Goal: Find contact information: Find contact information

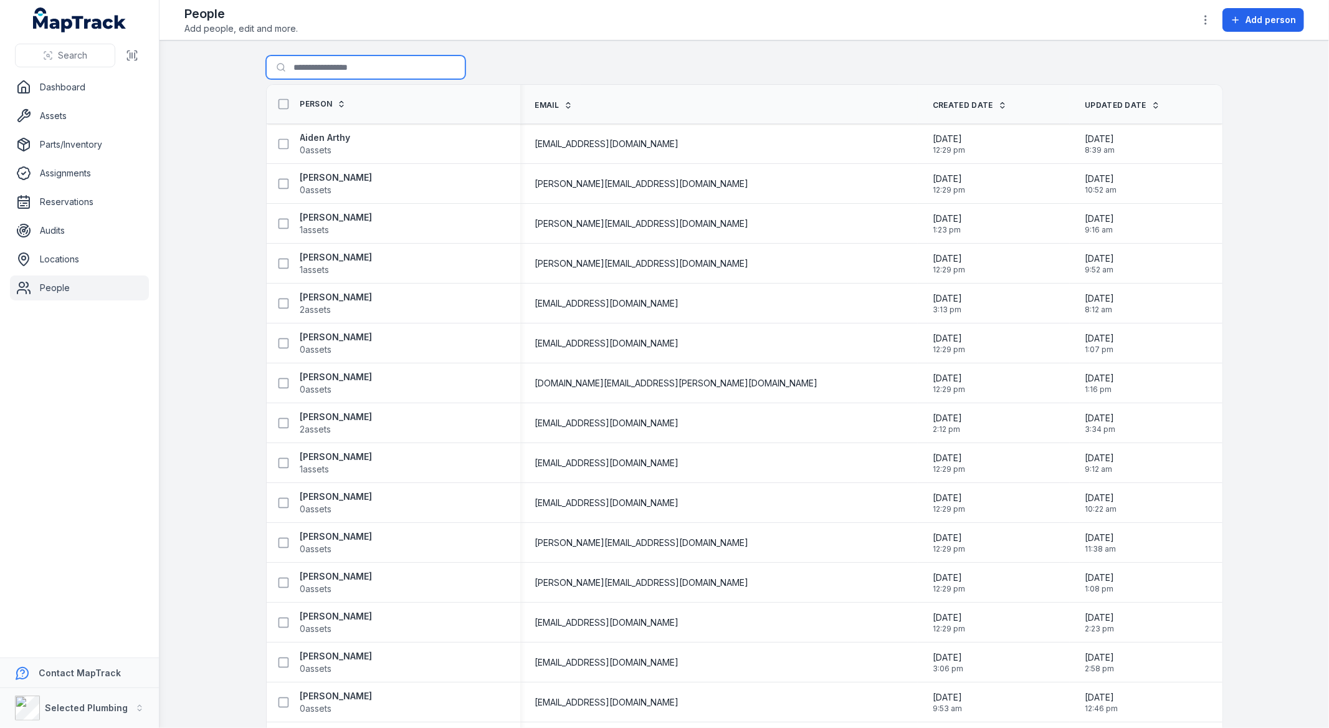
click at [340, 62] on input "Search for people" at bounding box center [365, 67] width 199 height 24
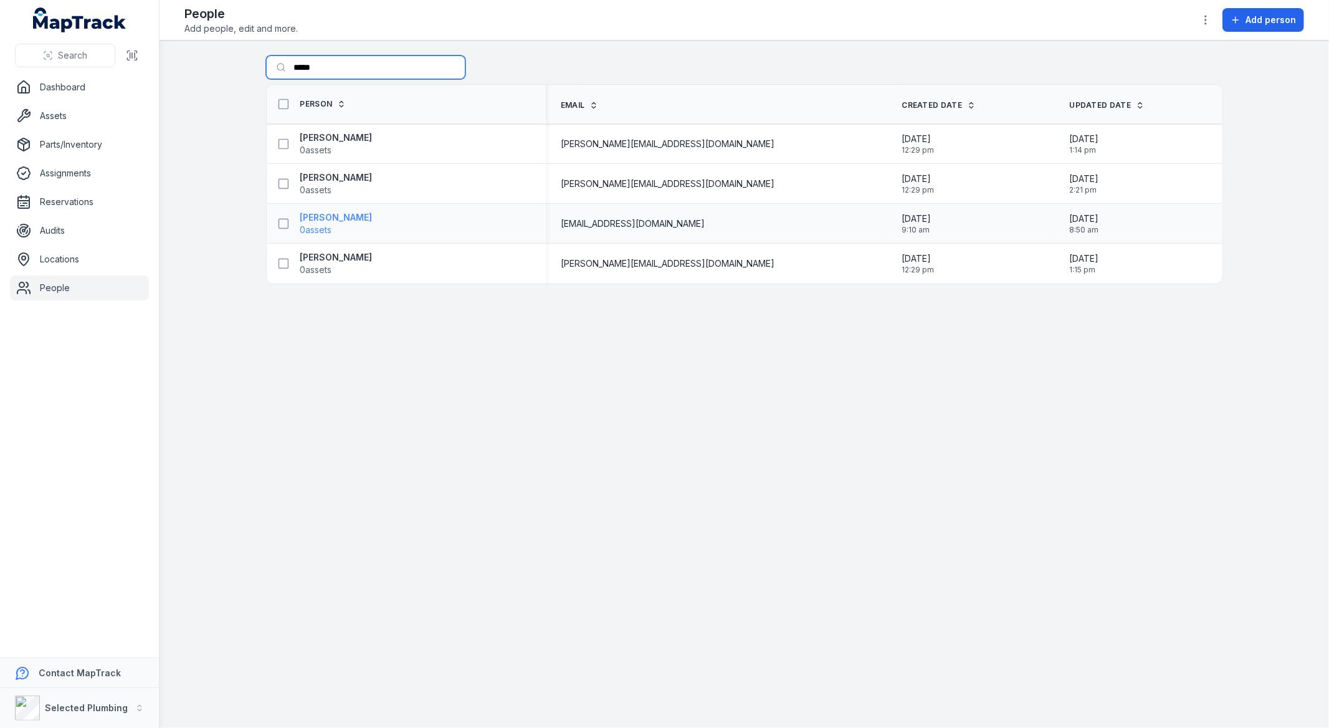
type input "*****"
click at [345, 219] on strong "[PERSON_NAME]" at bounding box center [336, 217] width 72 height 12
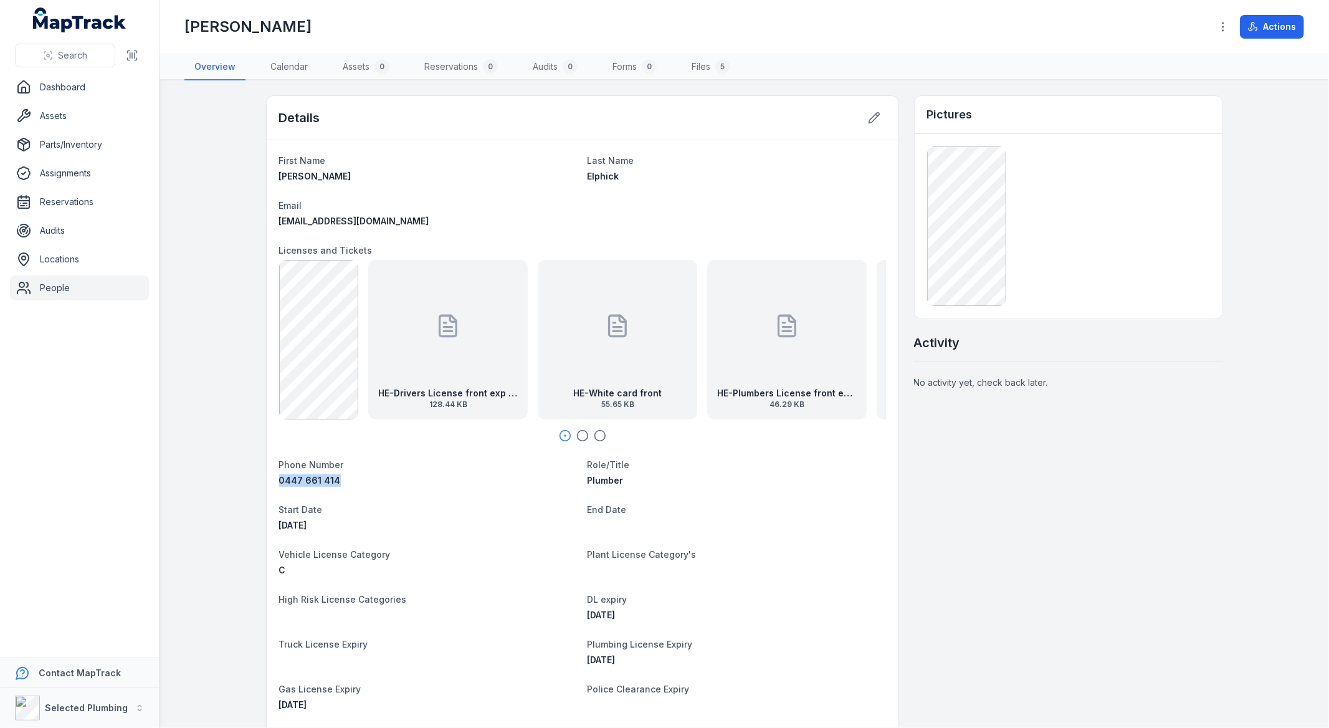
drag, startPoint x: 353, startPoint y: 474, endPoint x: 269, endPoint y: 487, distance: 85.0
click at [269, 487] on div "First Name [PERSON_NAME] Last Name [PERSON_NAME] Email [EMAIL_ADDRESS][DOMAIN_N…" at bounding box center [583, 525] width 632 height 770
copy span "0447 661 414"
click at [383, 487] on dl "First Name [PERSON_NAME] Last Name [PERSON_NAME] Email [EMAIL_ADDRESS][DOMAIN_N…" at bounding box center [582, 525] width 607 height 745
drag, startPoint x: 391, startPoint y: 221, endPoint x: 265, endPoint y: 224, distance: 125.9
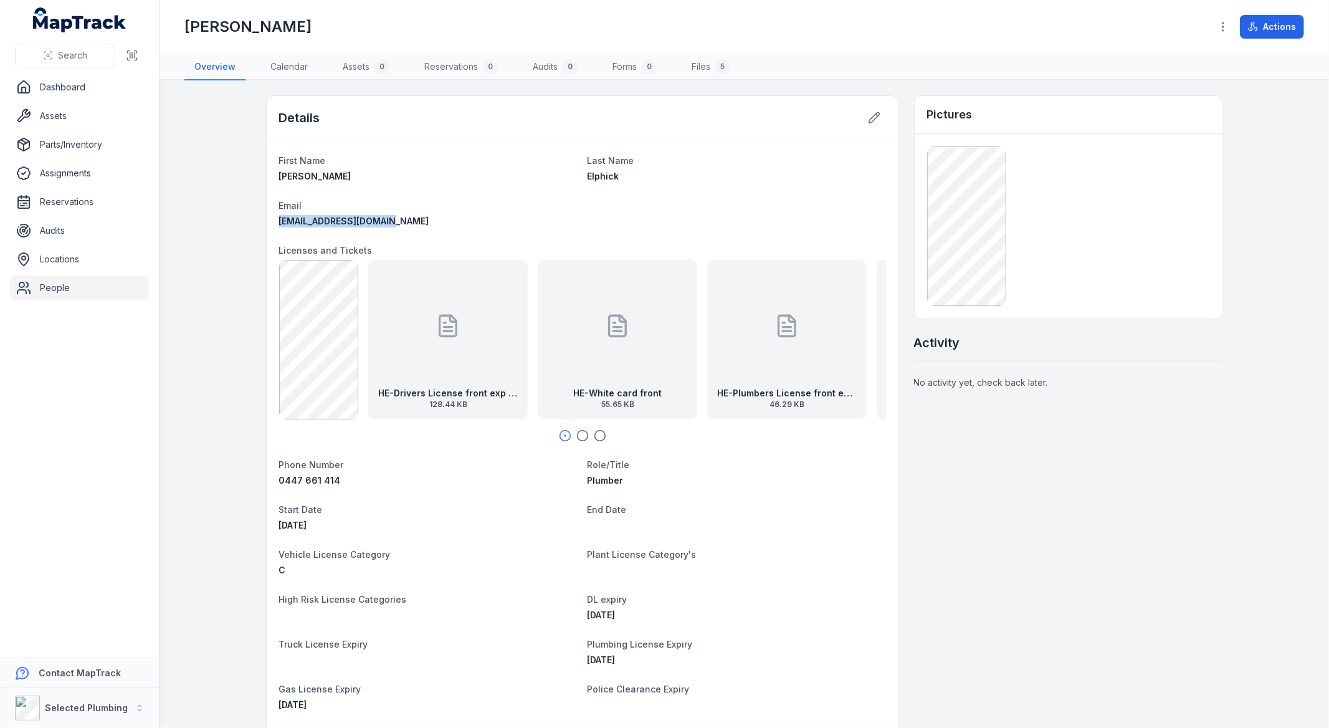
click at [267, 224] on div "First Name [PERSON_NAME] Last Name [PERSON_NAME] Email [EMAIL_ADDRESS][DOMAIN_N…" at bounding box center [583, 525] width 632 height 770
copy span "[EMAIL_ADDRESS][DOMAIN_NAME]"
click at [578, 431] on icon "button" at bounding box center [582, 435] width 12 height 12
click at [599, 438] on circle "button" at bounding box center [599, 435] width 11 height 11
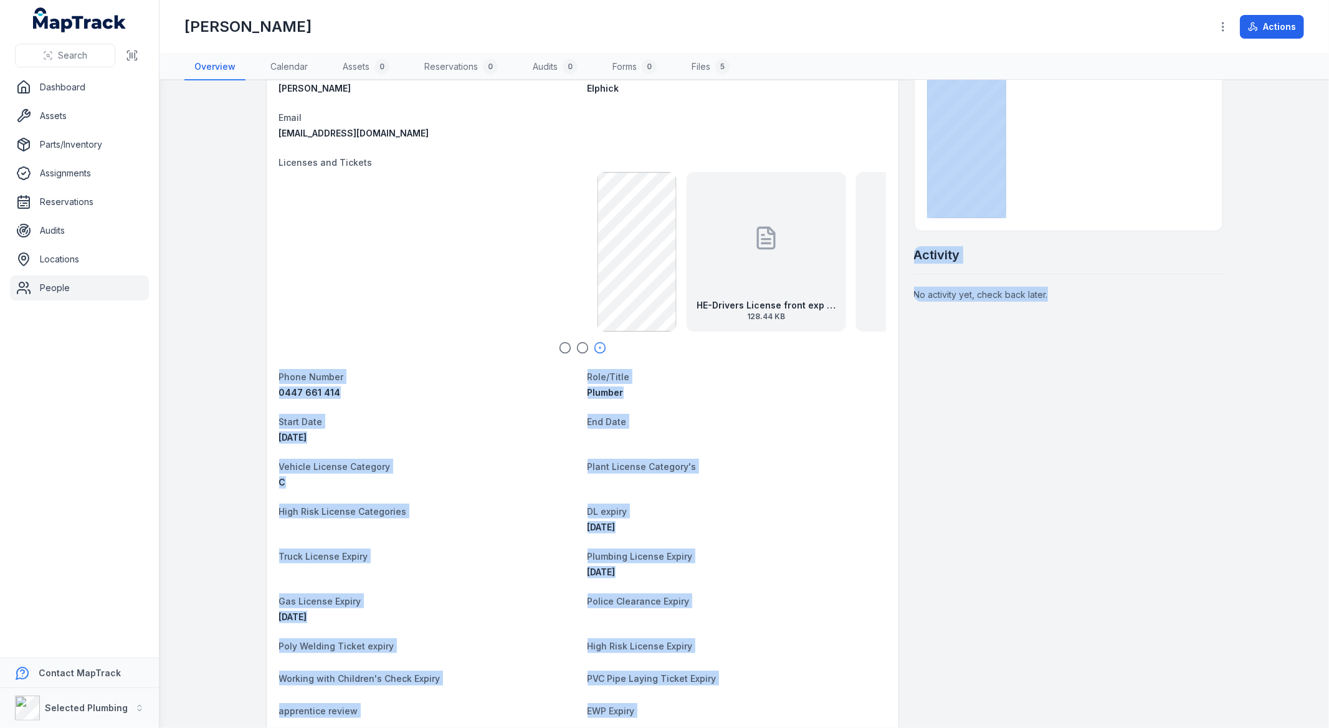
scroll to position [138, 0]
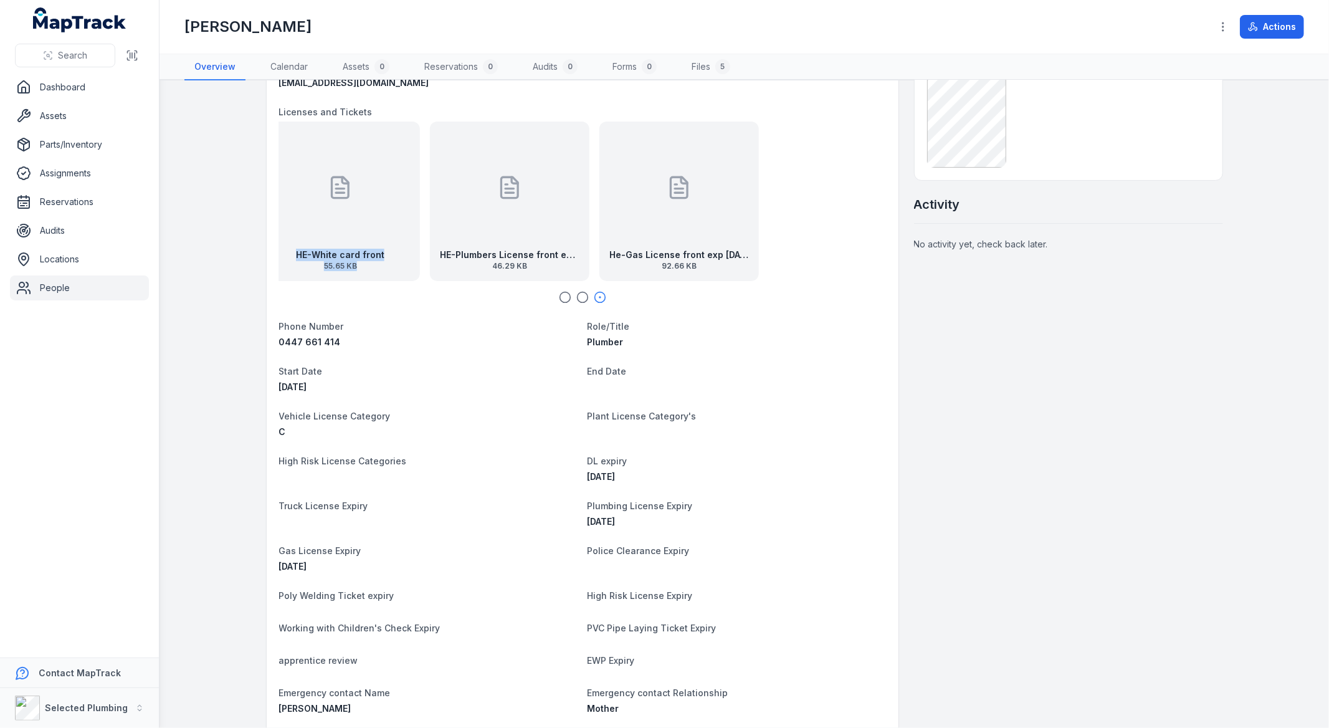
drag, startPoint x: 470, startPoint y: 355, endPoint x: 352, endPoint y: 274, distance: 143.4
click at [352, 274] on div "HE-White card front 55.65 KB" at bounding box center [339, 200] width 159 height 159
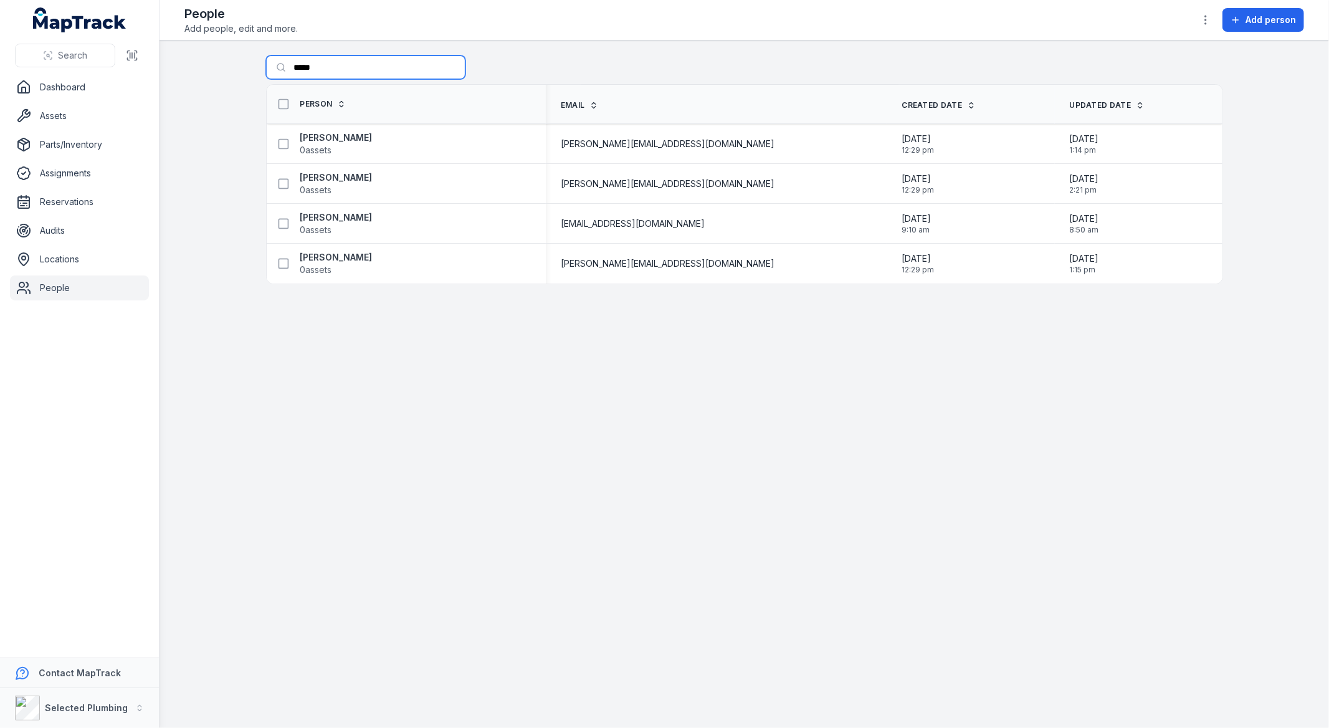
drag, startPoint x: 326, startPoint y: 69, endPoint x: 227, endPoint y: 67, distance: 99.1
click at [228, 67] on main "Search for people ***** Person Email Created Date Updated Date [PERSON_NAME] 0 …" at bounding box center [743, 383] width 1169 height 687
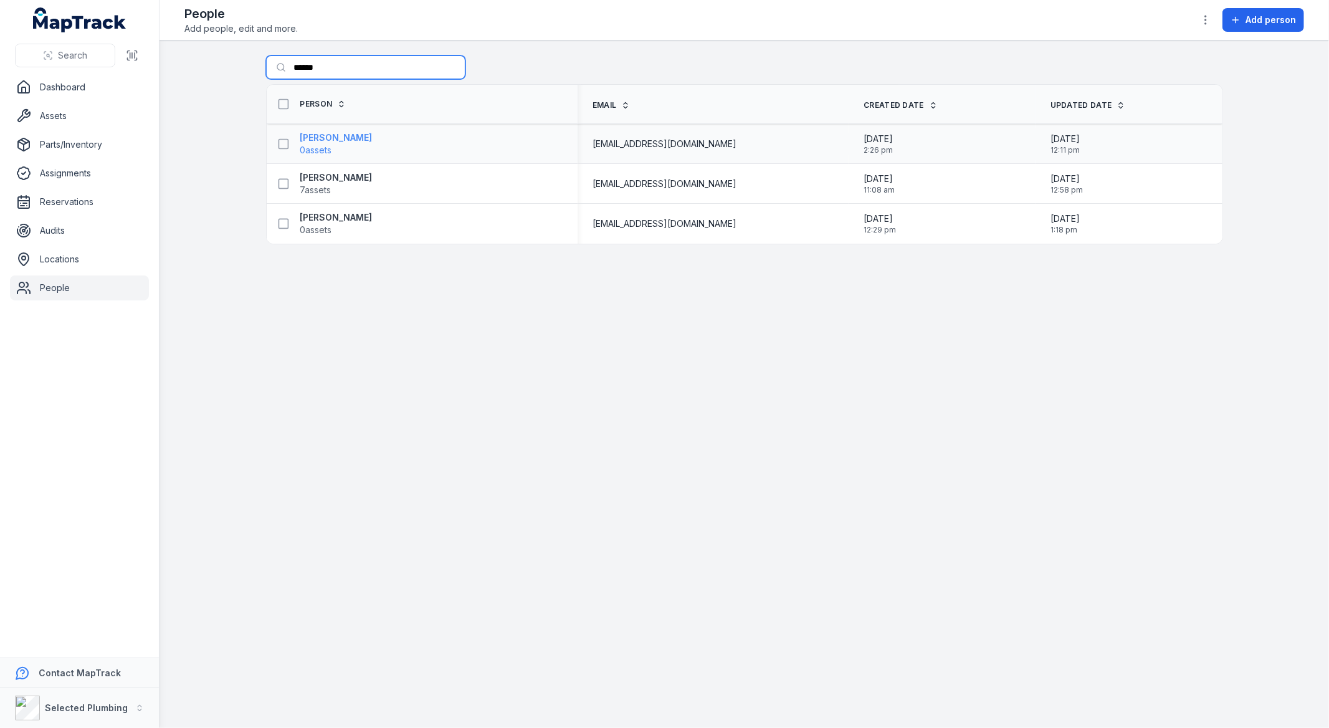
type input "******"
click at [348, 131] on strong "[PERSON_NAME]" at bounding box center [336, 137] width 72 height 12
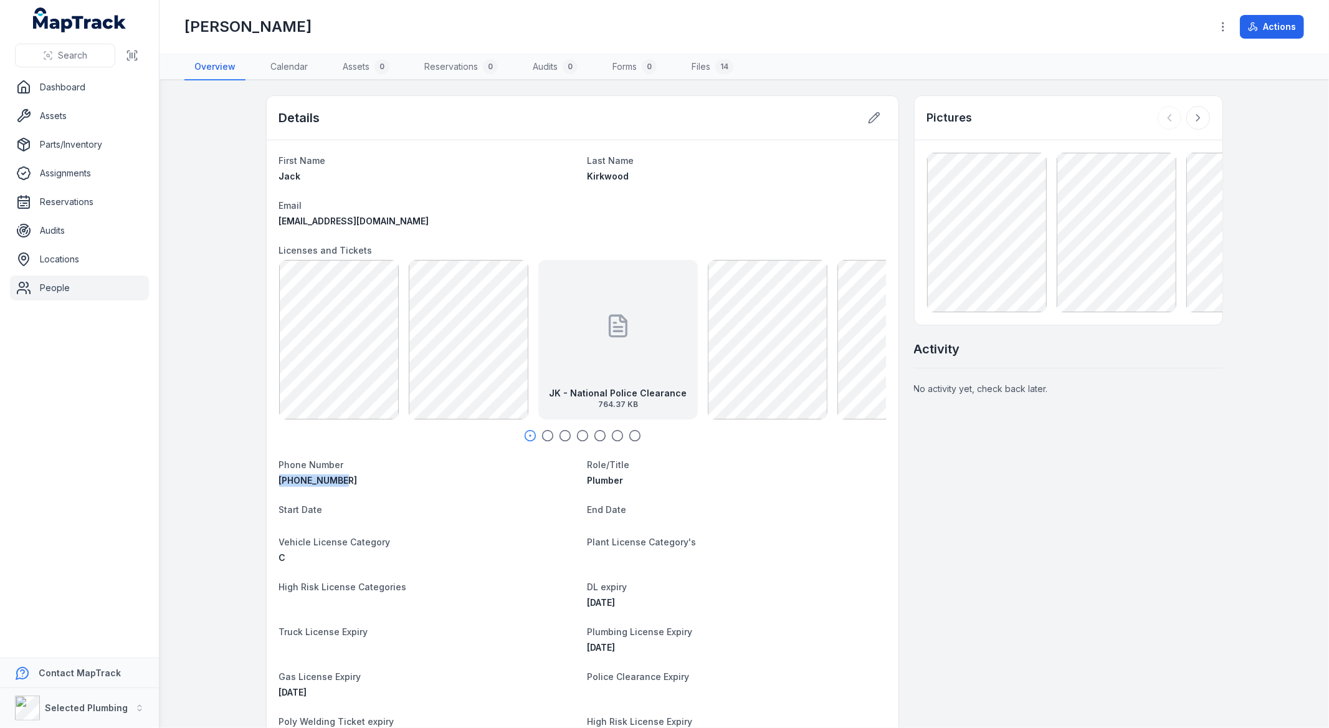
drag, startPoint x: 345, startPoint y: 481, endPoint x: 270, endPoint y: 483, distance: 74.8
click at [270, 483] on div "First Name [PERSON_NAME] Last Name [PERSON_NAME] Email [EMAIL_ADDRESS][DOMAIN_N…" at bounding box center [583, 519] width 632 height 758
copy span "[PHONE_NUMBER]"
drag, startPoint x: 414, startPoint y: 220, endPoint x: 250, endPoint y: 222, distance: 164.5
click at [250, 222] on main "Details First Name [PERSON_NAME] Last Name [PERSON_NAME] Email [EMAIL_ADDRESS][…" at bounding box center [743, 403] width 1169 height 647
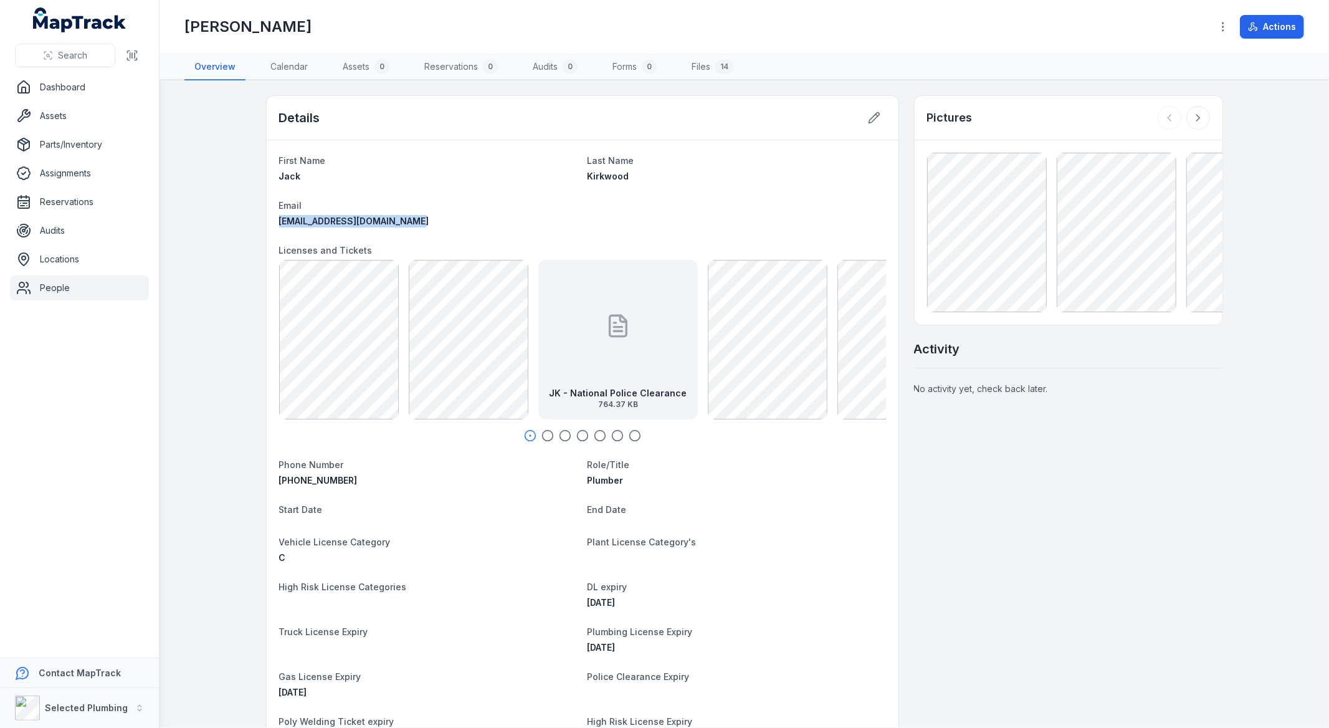
copy span "[EMAIL_ADDRESS][DOMAIN_NAME]"
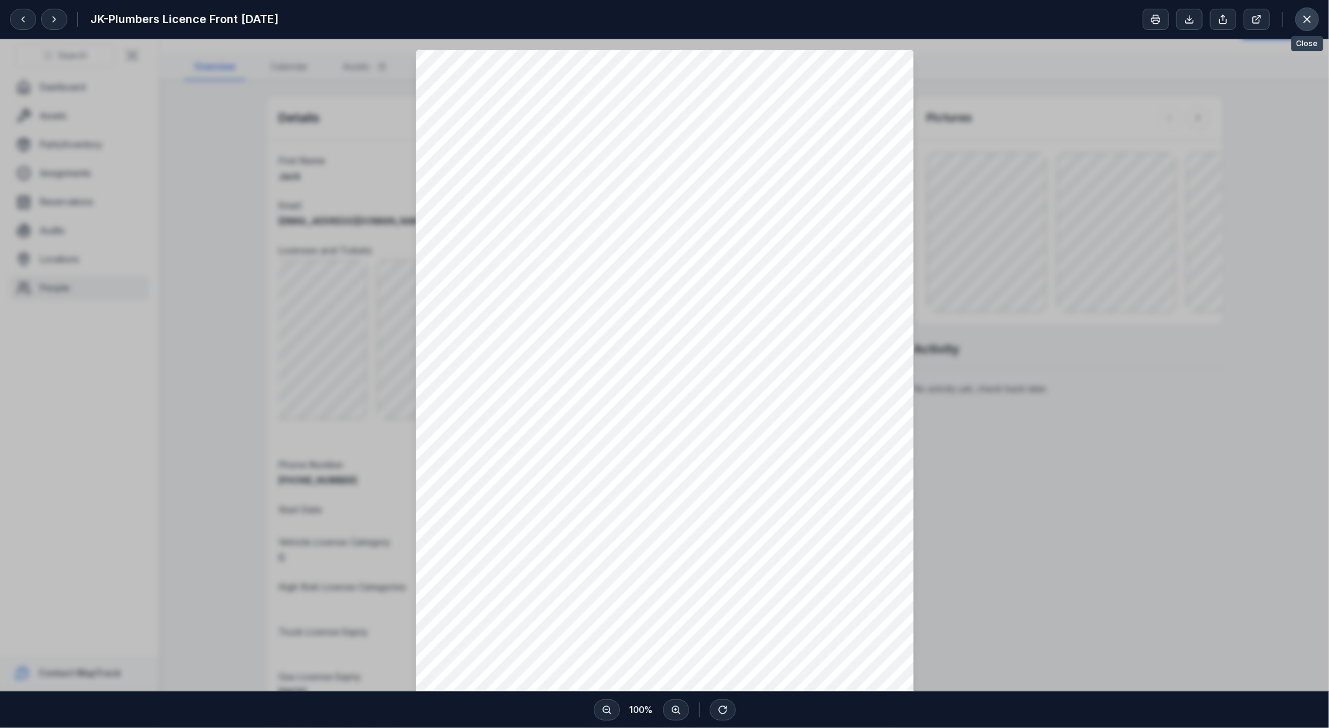
click at [1298, 10] on button at bounding box center [1307, 19] width 24 height 24
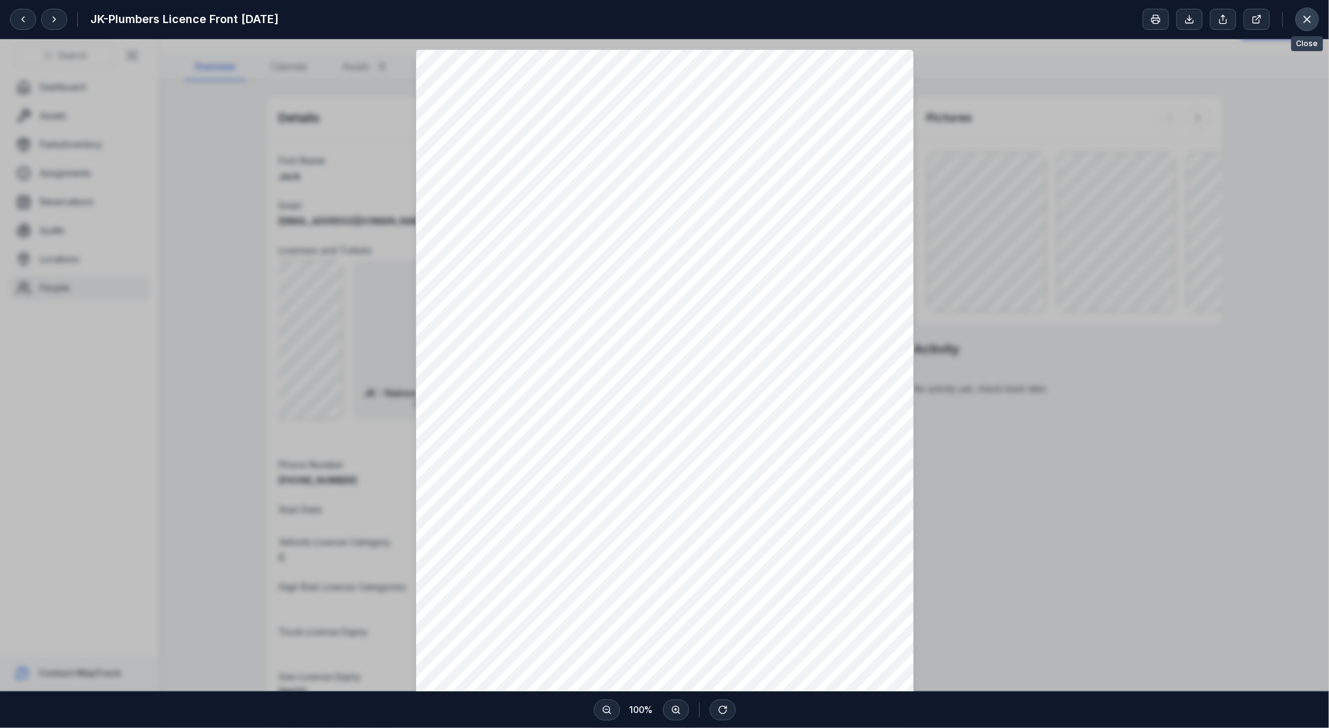
click at [1311, 17] on icon at bounding box center [1307, 19] width 12 height 12
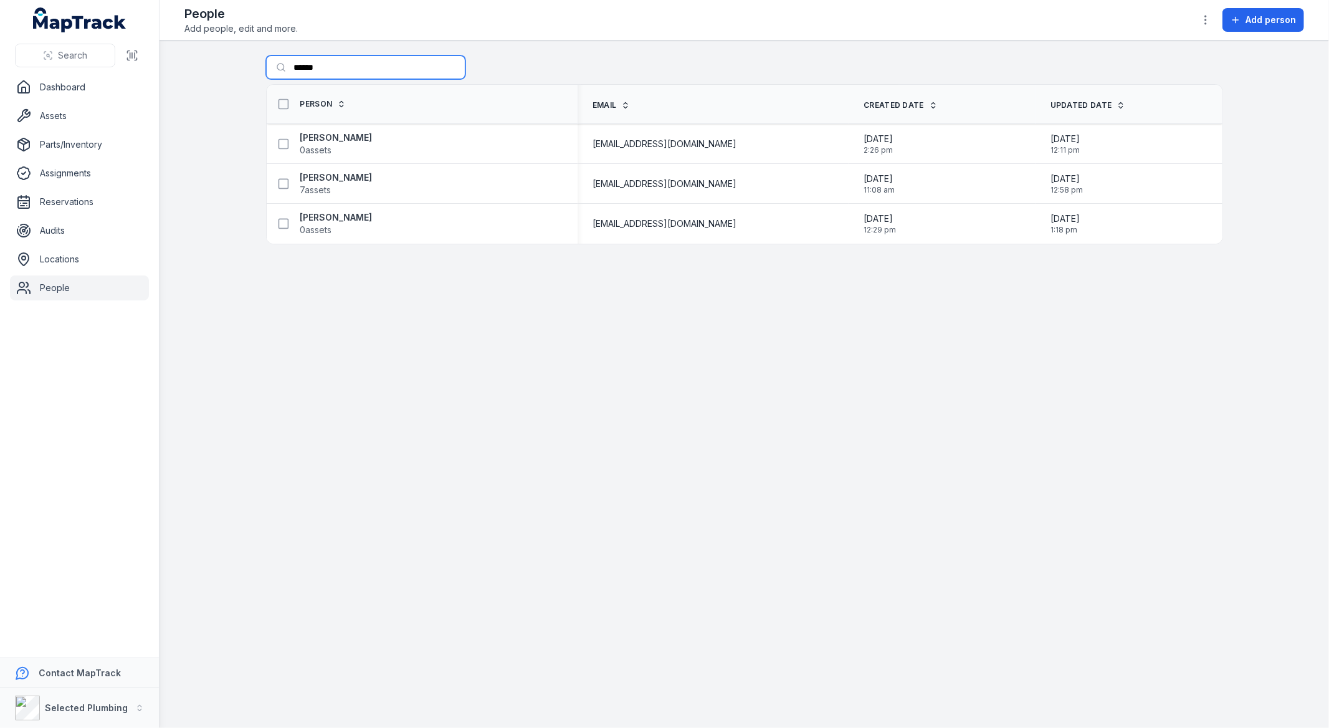
drag, startPoint x: 336, startPoint y: 69, endPoint x: 0, endPoint y: 72, distance: 336.4
click at [0, 72] on div "Search Dashboard Assets Parts/Inventory Assignments Reservations Audits Locatio…" at bounding box center [664, 364] width 1329 height 728
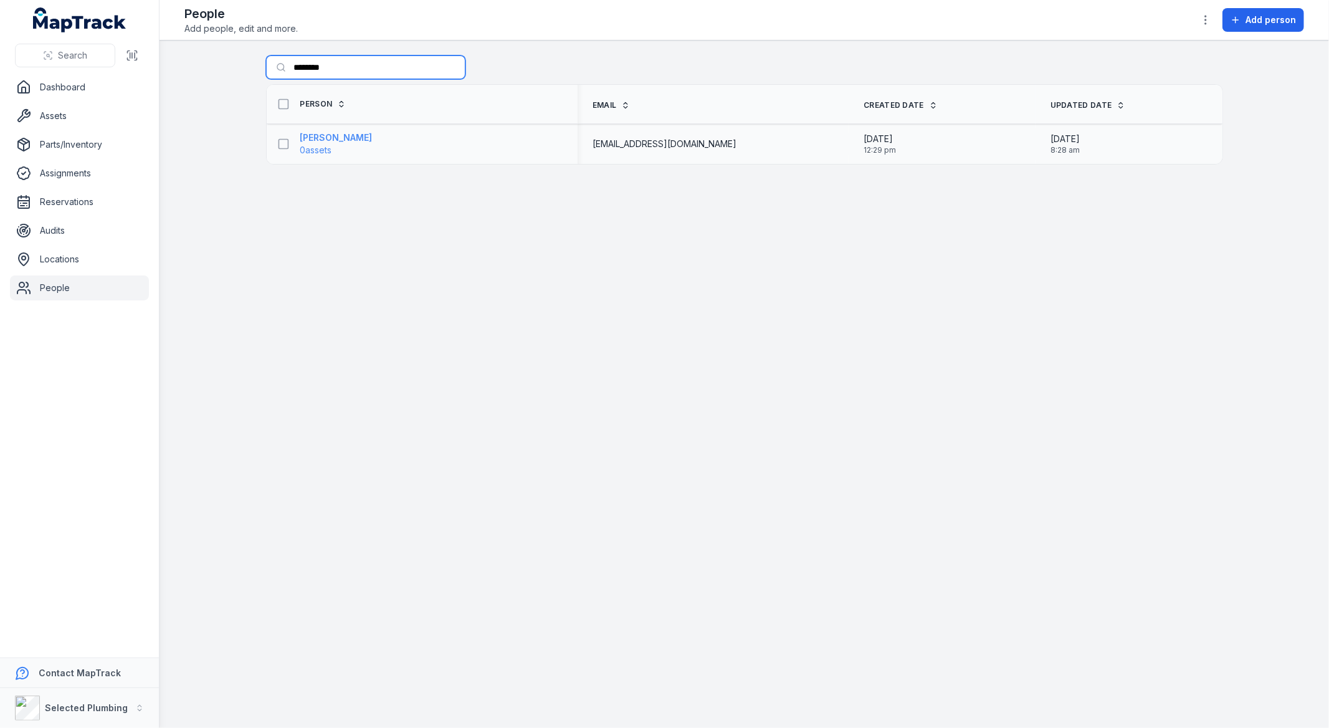
type input "********"
click at [338, 140] on strong "[PERSON_NAME]" at bounding box center [336, 137] width 72 height 12
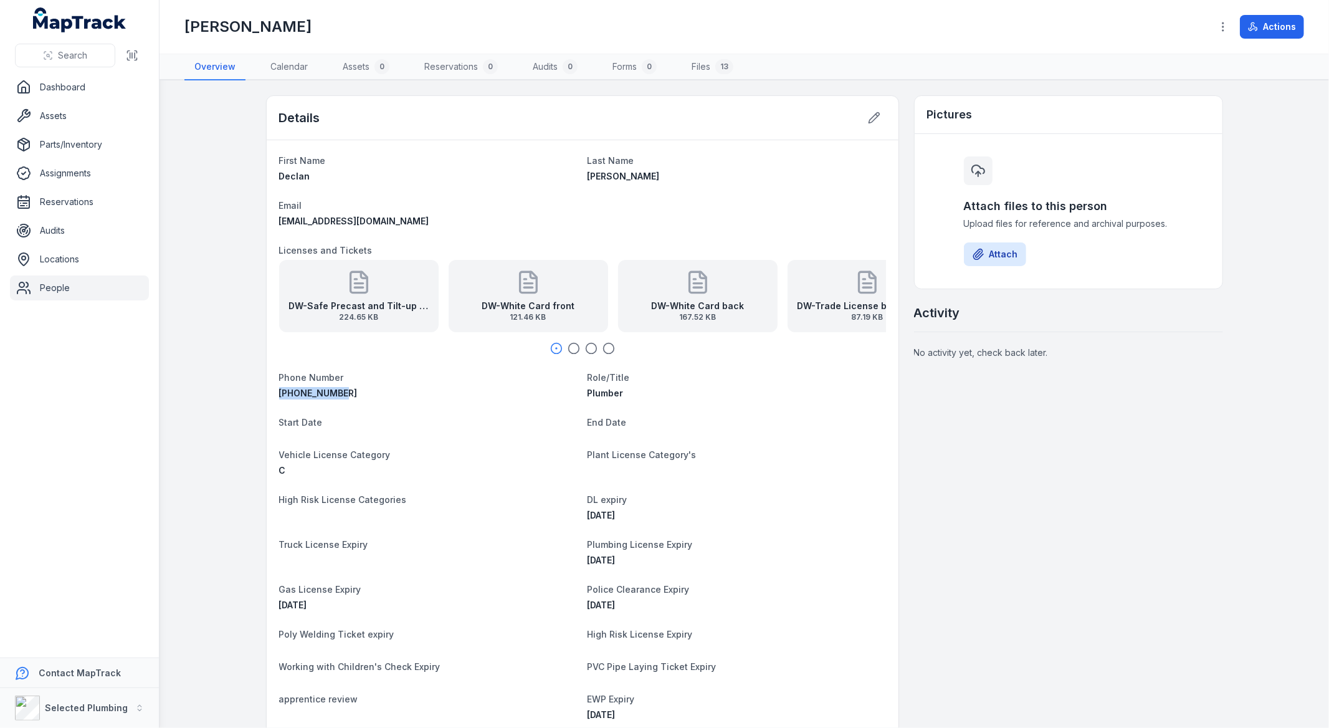
drag, startPoint x: 348, startPoint y: 391, endPoint x: 256, endPoint y: 401, distance: 92.2
click at [256, 401] on main "Details First Name Declan Last Name [PERSON_NAME] Email [EMAIL_ADDRESS][DOMAIN_…" at bounding box center [743, 403] width 1169 height 647
copy span "[PHONE_NUMBER]"
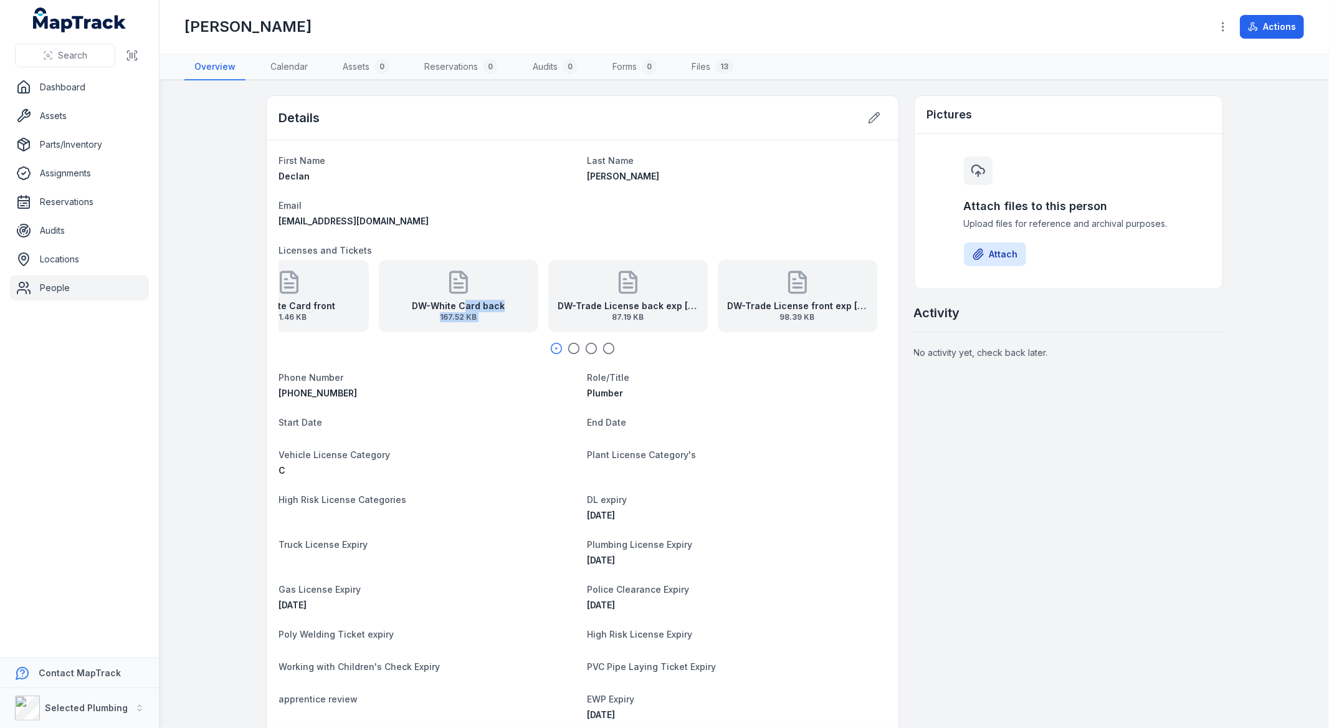
drag, startPoint x: 764, startPoint y: 293, endPoint x: 419, endPoint y: 300, distance: 345.2
click at [419, 300] on div "DW-Safe Precast and Tilt-up exp [DATE] 224.65 KB DW-White Card front 121.46 KB …" at bounding box center [343, 296] width 607 height 72
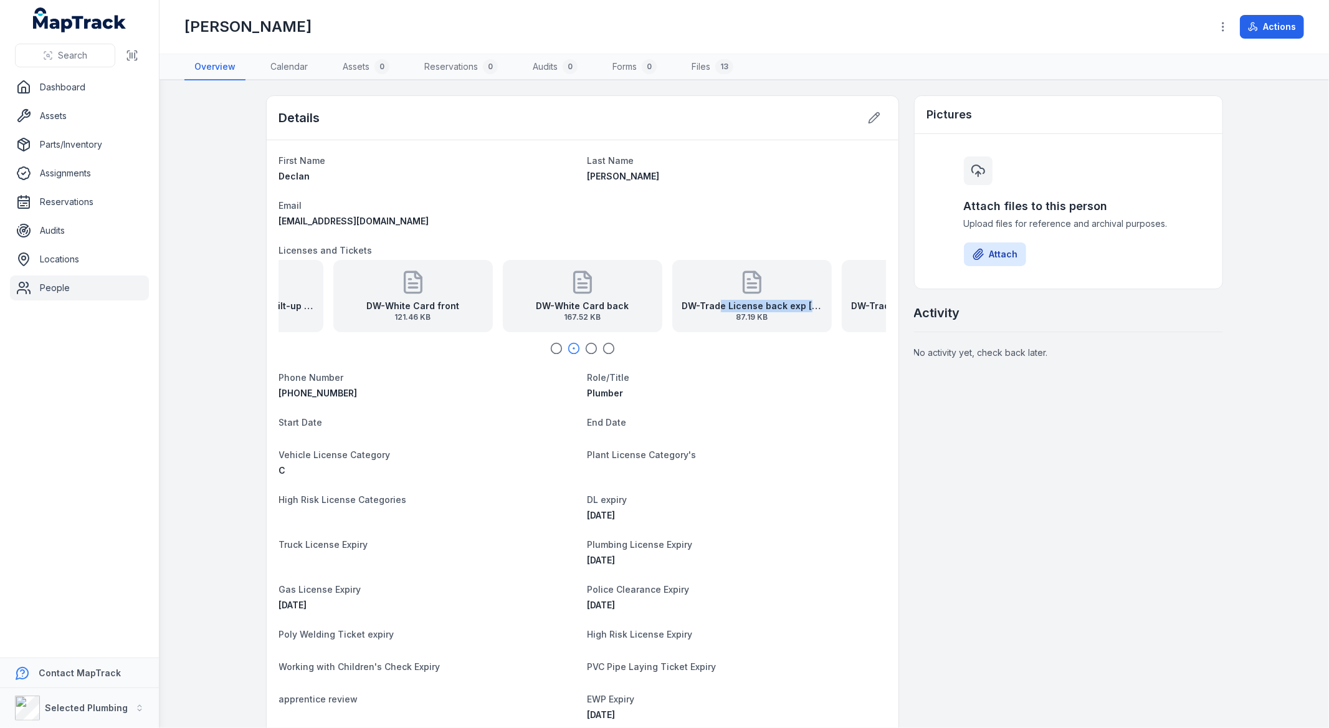
drag, startPoint x: 830, startPoint y: 304, endPoint x: 464, endPoint y: 326, distance: 367.0
click at [501, 331] on div "DW-Safe Precast and Tilt-up exp [DATE] 224.65 KB DW-White Card front 121.46 KB …" at bounding box center [582, 307] width 607 height 95
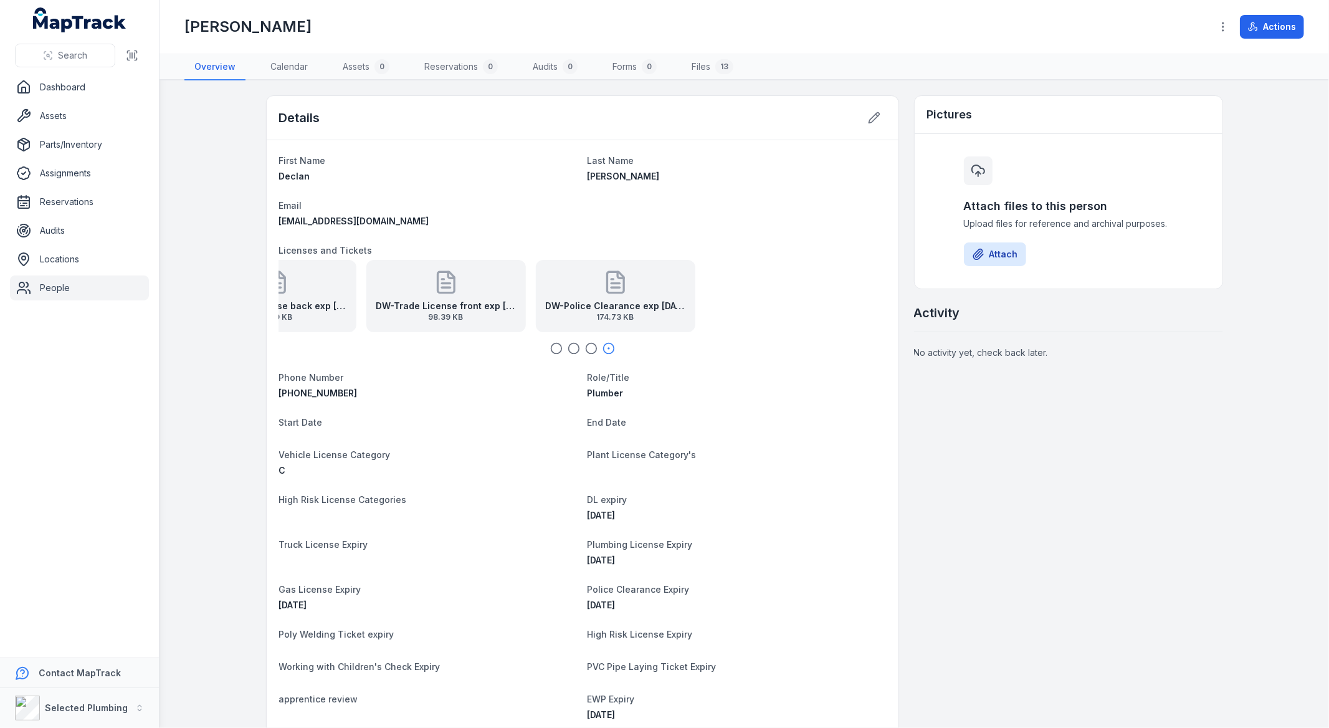
drag, startPoint x: 834, startPoint y: 316, endPoint x: 480, endPoint y: 322, distance: 353.3
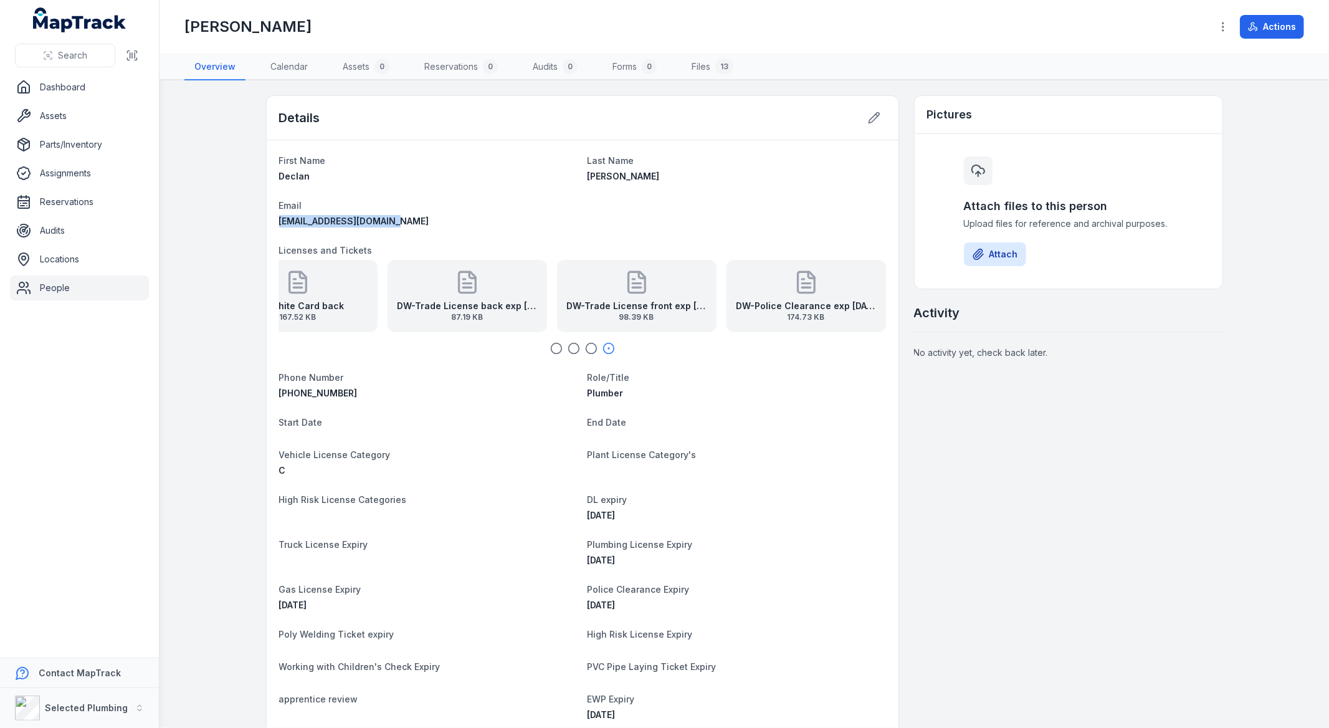
drag, startPoint x: 409, startPoint y: 214, endPoint x: 256, endPoint y: 215, distance: 152.6
click at [256, 215] on main "Details First Name Declan Last Name [PERSON_NAME] Email [EMAIL_ADDRESS][DOMAIN_…" at bounding box center [743, 403] width 1169 height 647
copy span "[EMAIL_ADDRESS][DOMAIN_NAME]"
drag, startPoint x: 476, startPoint y: 297, endPoint x: 1035, endPoint y: 298, distance: 559.5
click at [502, 296] on div "DW-Trade License back exp [DATE] 87.19 KB" at bounding box center [466, 296] width 159 height 72
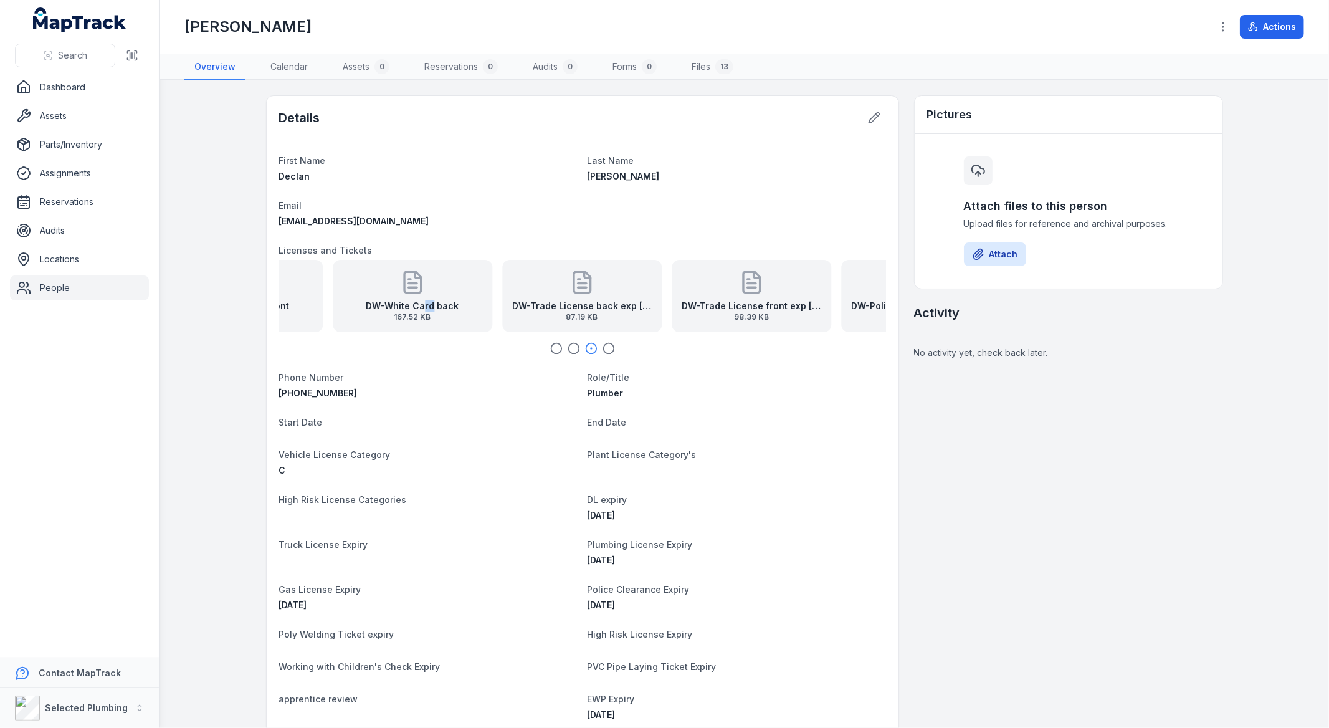
drag, startPoint x: 419, startPoint y: 308, endPoint x: 867, endPoint y: 310, distance: 448.6
click at [601, 307] on div "DW-Safe Precast and Tilt-up exp [DATE] 224.65 KB DW-White Card front 121.46 KB …" at bounding box center [297, 296] width 607 height 72
drag, startPoint x: 728, startPoint y: 298, endPoint x: 1000, endPoint y: 301, distance: 272.3
click at [770, 298] on div "DW-Safe Precast and Tilt-up exp [DATE] 224.65 KB DW-White Card front 121.46 KB …" at bounding box center [466, 296] width 607 height 72
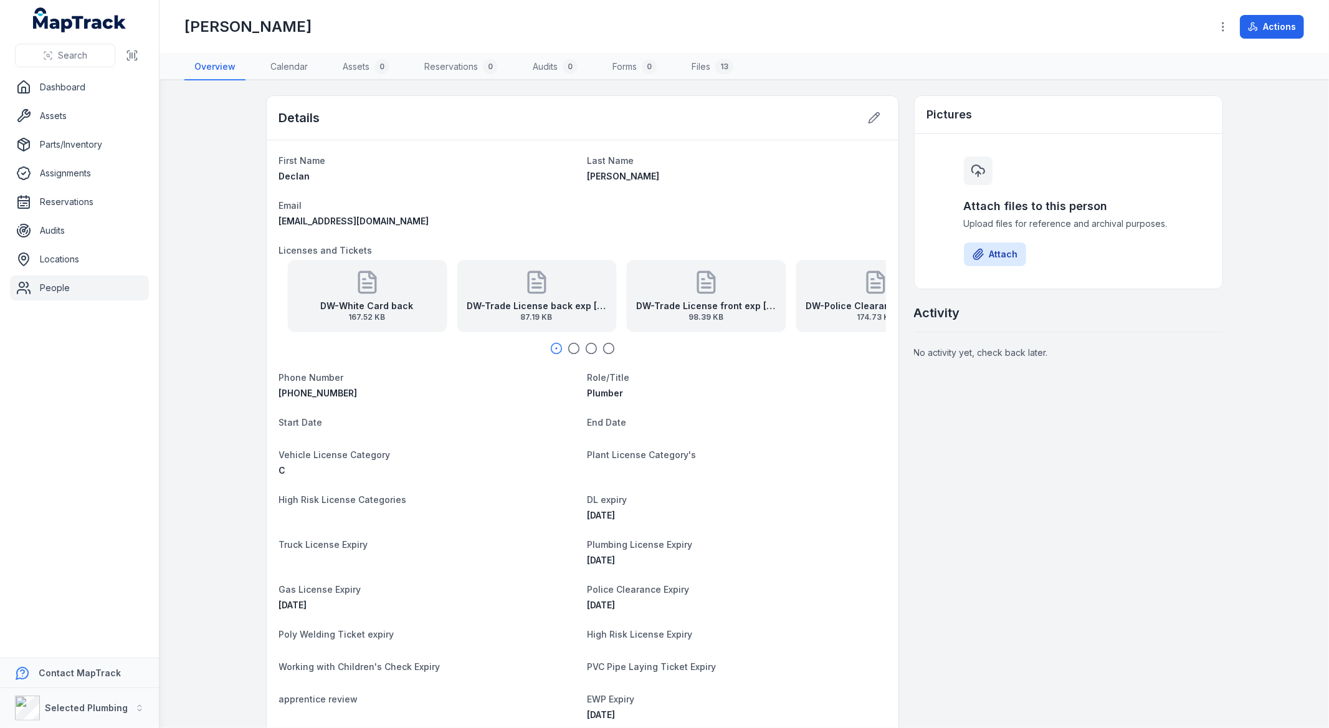
drag, startPoint x: 685, startPoint y: 293, endPoint x: 194, endPoint y: 275, distance: 491.9
click at [287, 289] on div "DW-White Card back 167.52 KB" at bounding box center [366, 296] width 159 height 72
